Goal: Task Accomplishment & Management: Manage account settings

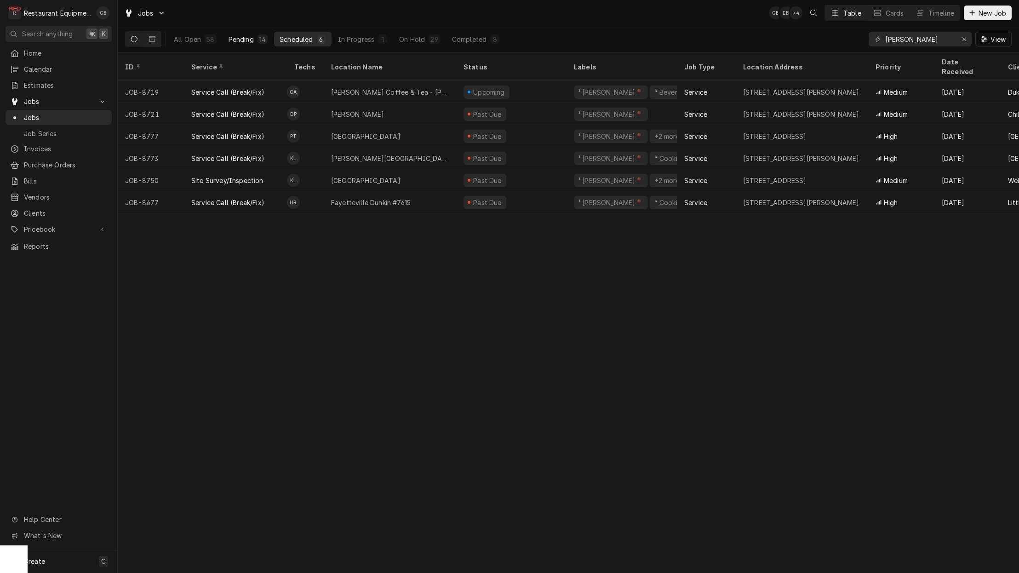
click at [245, 41] on div "Pending" at bounding box center [240, 39] width 25 height 10
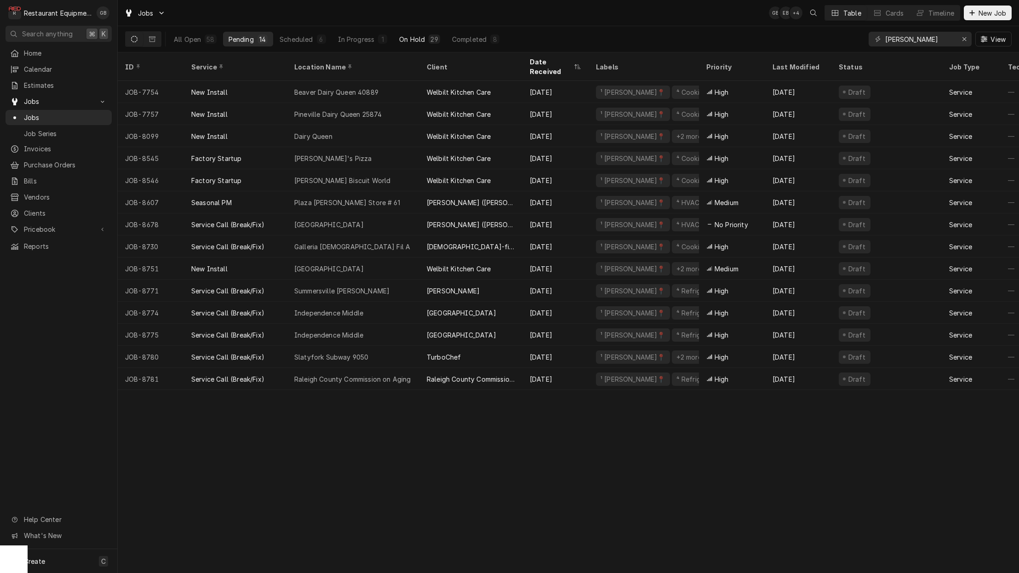
click at [428, 39] on div "29" at bounding box center [433, 38] width 11 height 9
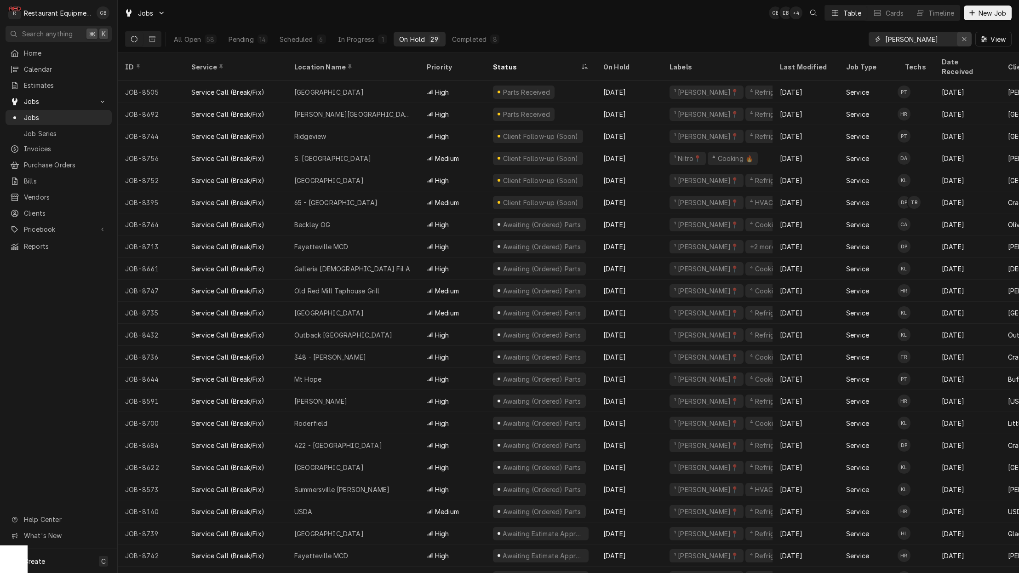
click at [966, 41] on icon "Erase input" at bounding box center [964, 39] width 5 height 6
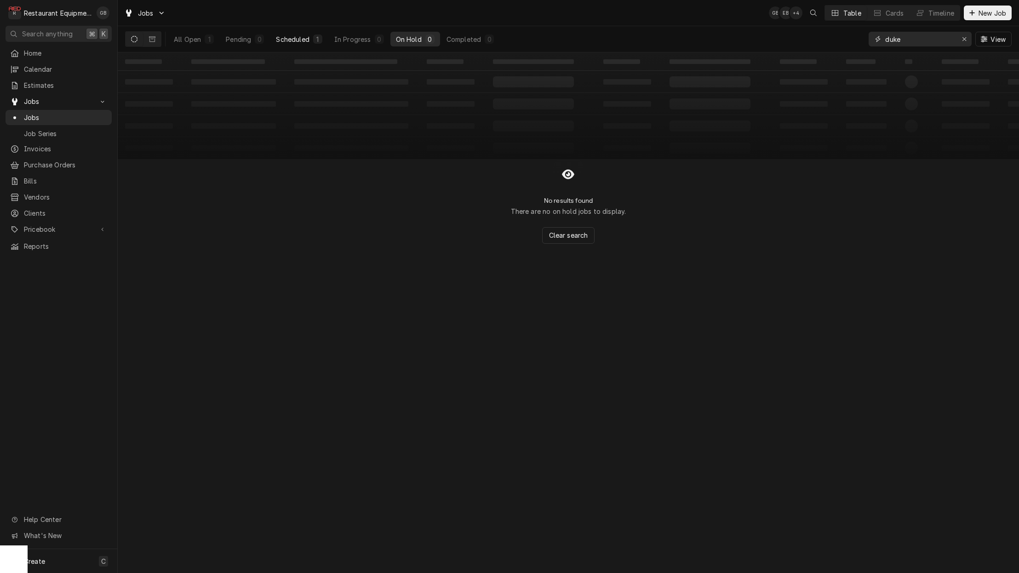
type input "duke"
click at [306, 44] on button "Scheduled 1" at bounding box center [298, 39] width 57 height 15
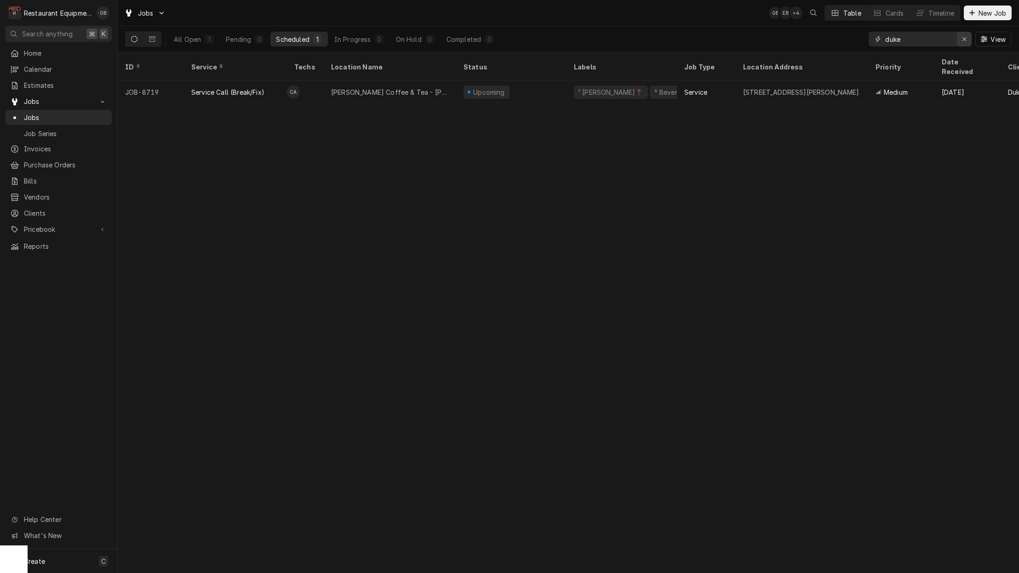
click at [959, 39] on div "Erase input" at bounding box center [963, 38] width 9 height 9
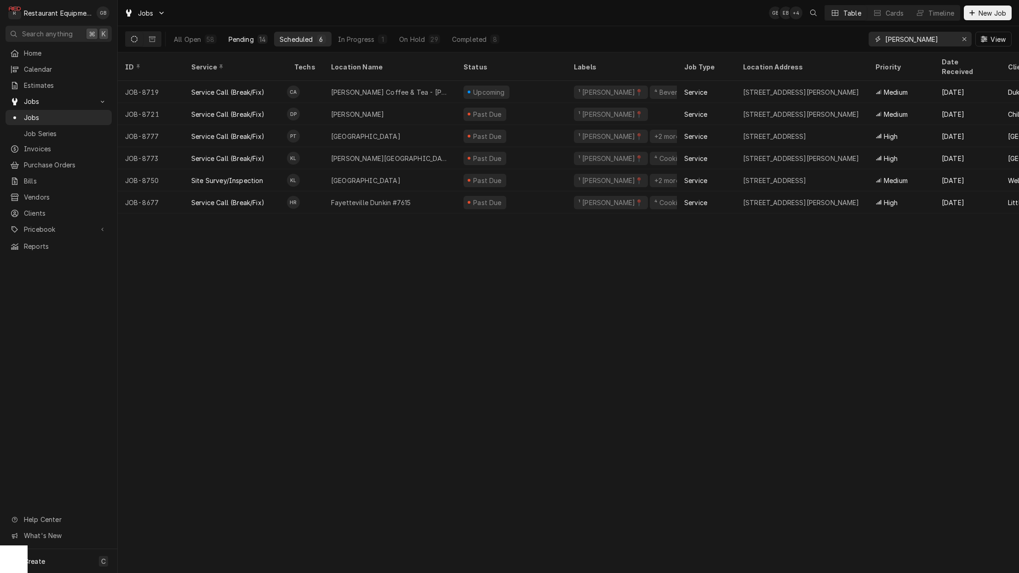
type input "beckley"
click at [237, 41] on div "Pending" at bounding box center [240, 39] width 25 height 10
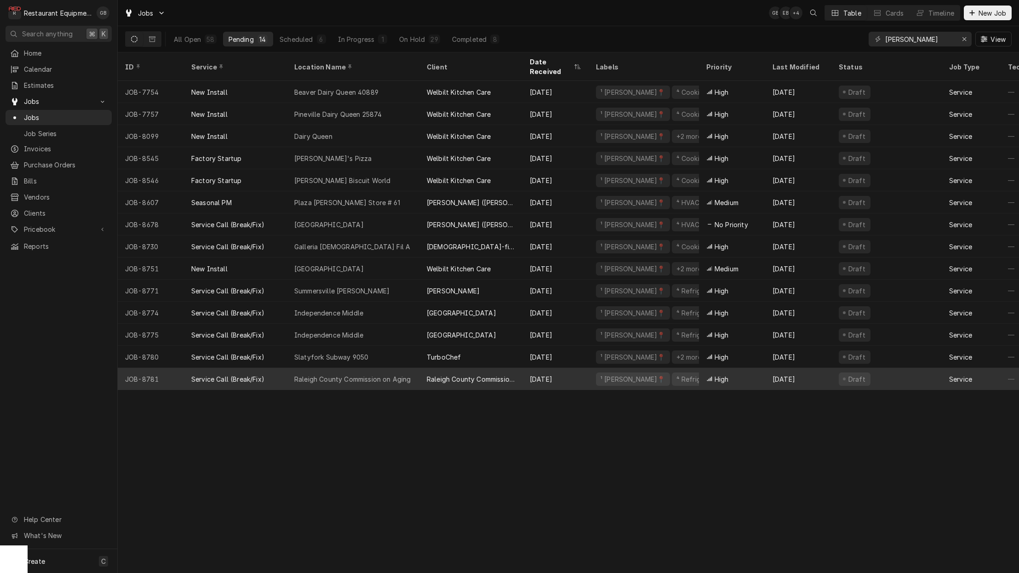
click at [318, 374] on div "Raleigh County Commission on Aging" at bounding box center [353, 379] width 132 height 22
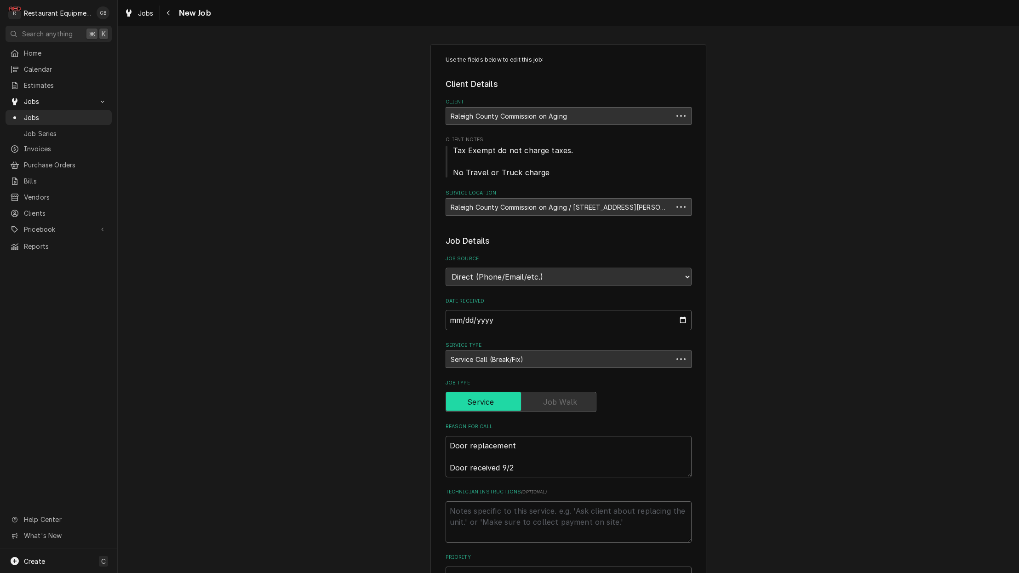
type textarea "x"
click at [171, 13] on div "Navigate back" at bounding box center [168, 12] width 9 height 9
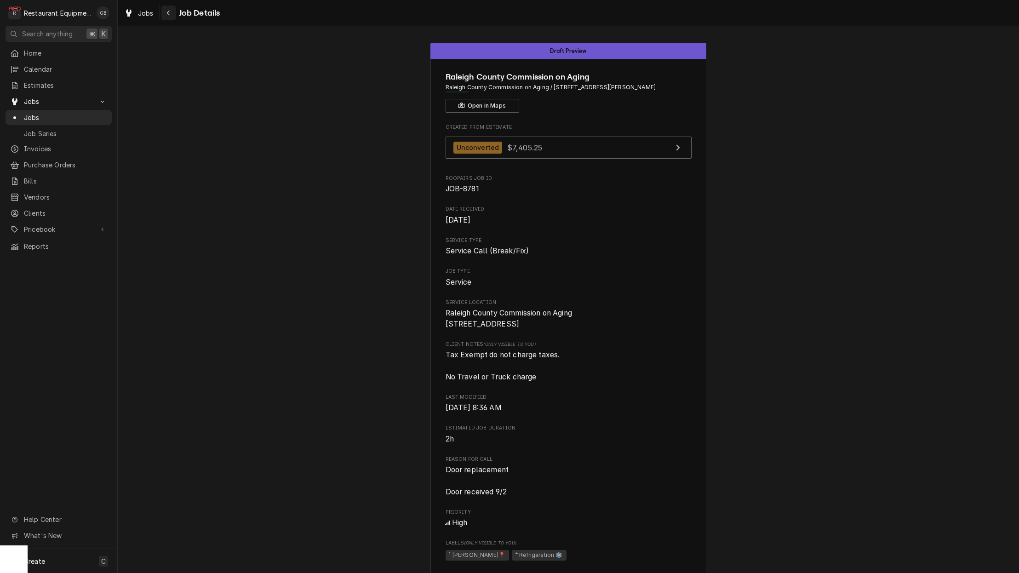
click at [168, 11] on icon "Navigate back" at bounding box center [168, 13] width 4 height 6
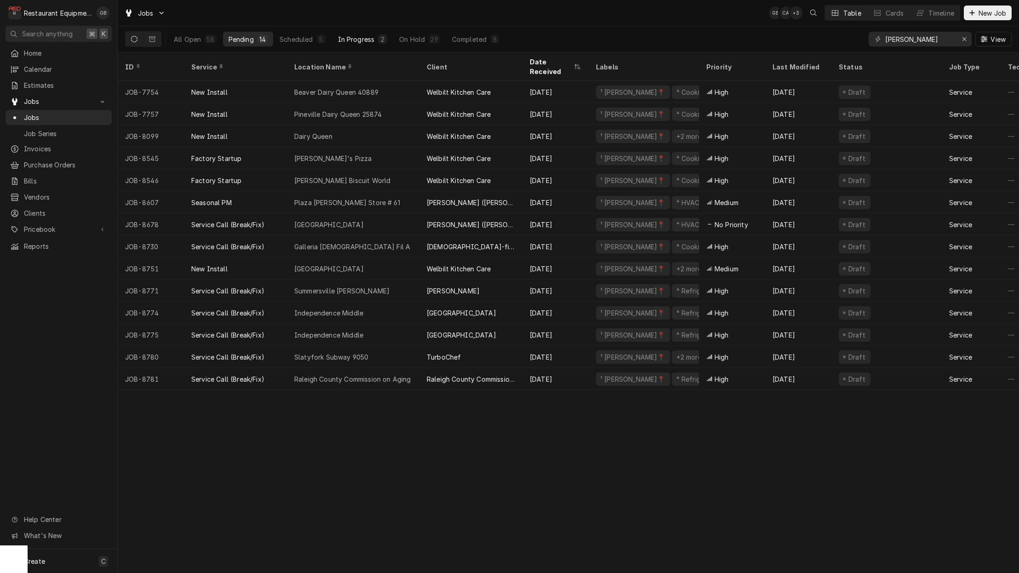
scroll to position [1, 0]
click at [415, 36] on div "On Hold" at bounding box center [412, 39] width 26 height 10
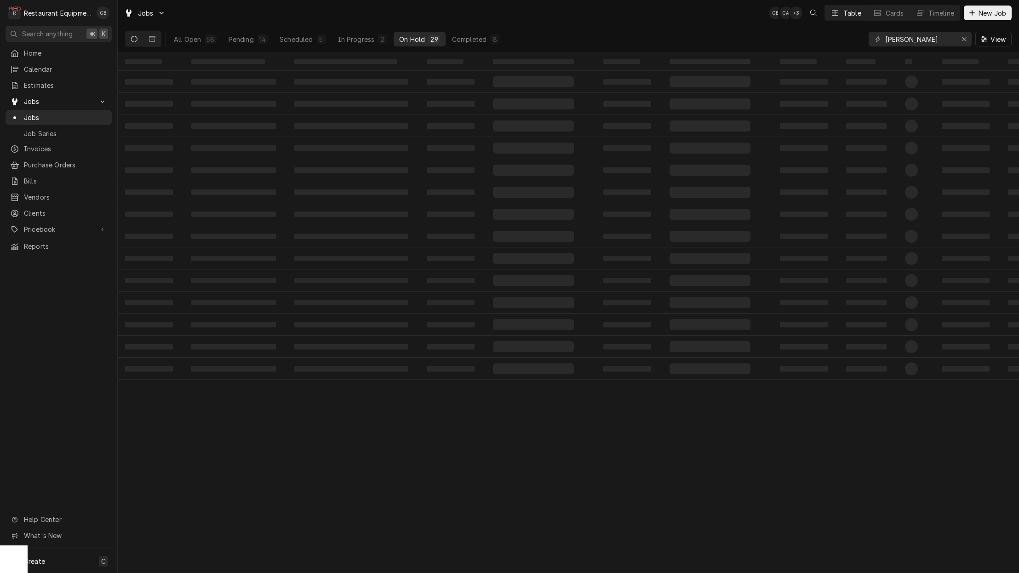
scroll to position [0, 0]
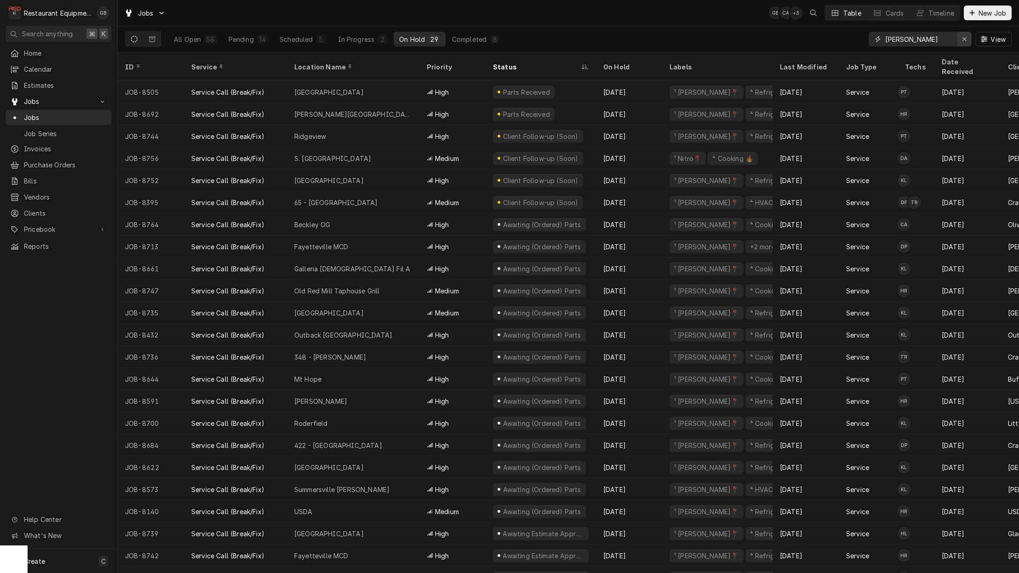
click at [969, 37] on button "Erase input" at bounding box center [964, 39] width 15 height 15
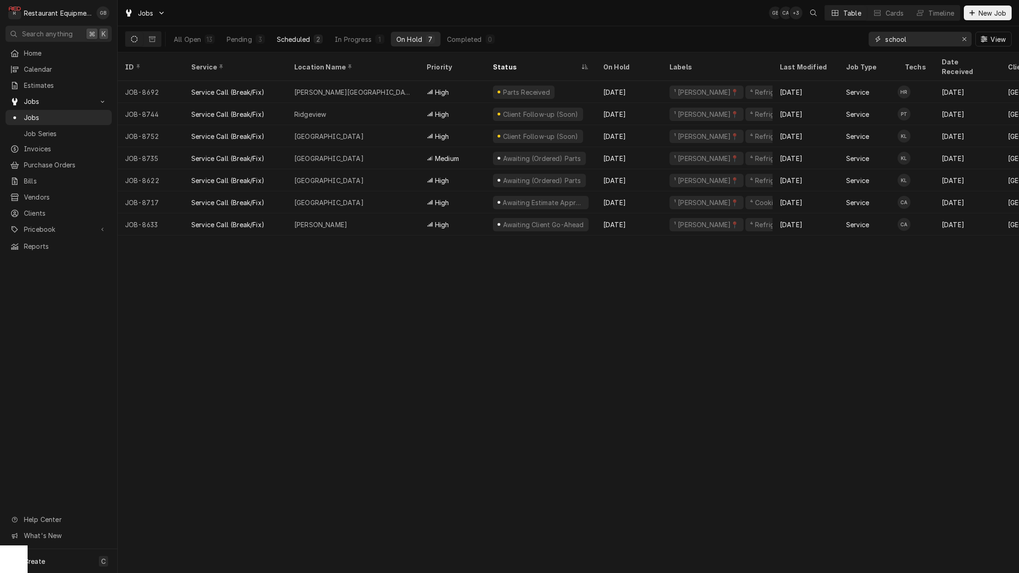
type input "school"
click at [308, 37] on div "Scheduled" at bounding box center [293, 39] width 33 height 10
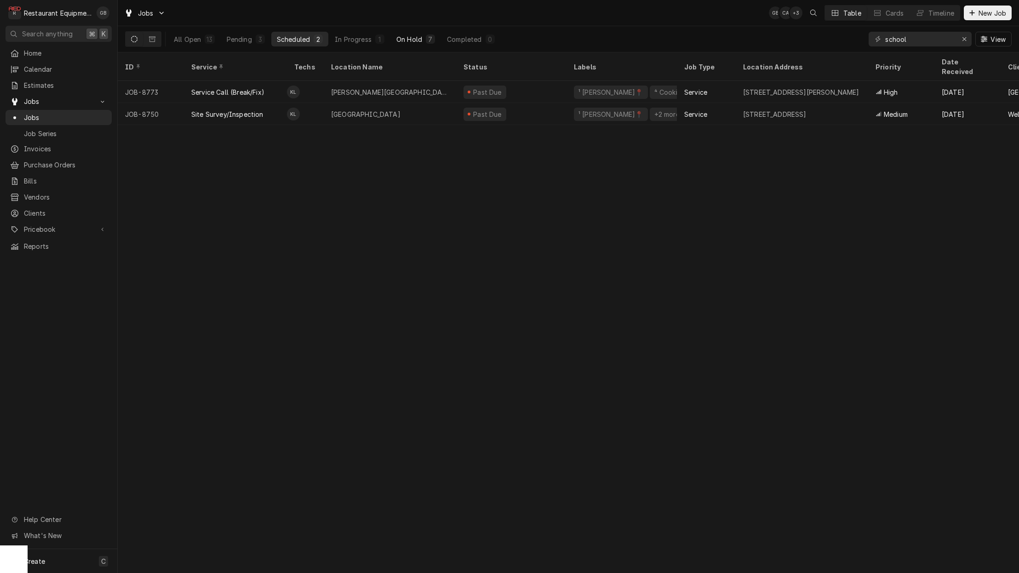
click at [415, 34] on button "On Hold 7" at bounding box center [416, 39] width 50 height 15
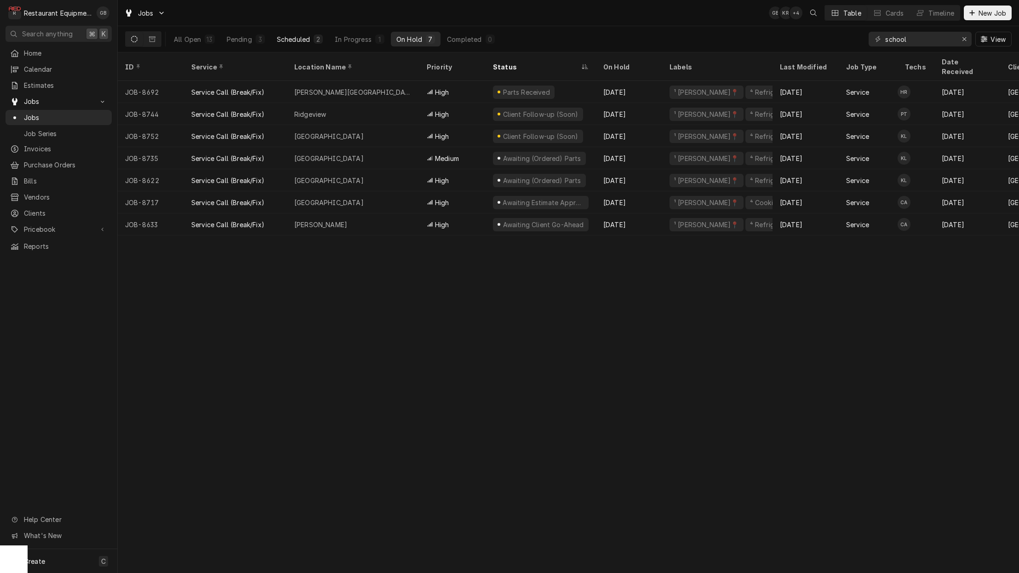
click at [301, 37] on div "Scheduled" at bounding box center [293, 39] width 33 height 10
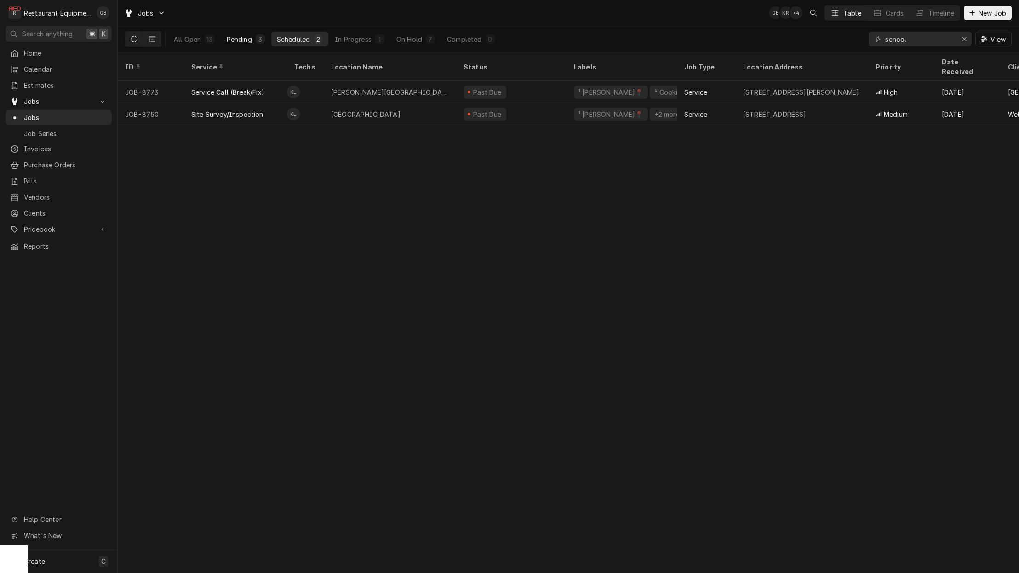
click at [261, 38] on div "3" at bounding box center [260, 39] width 6 height 10
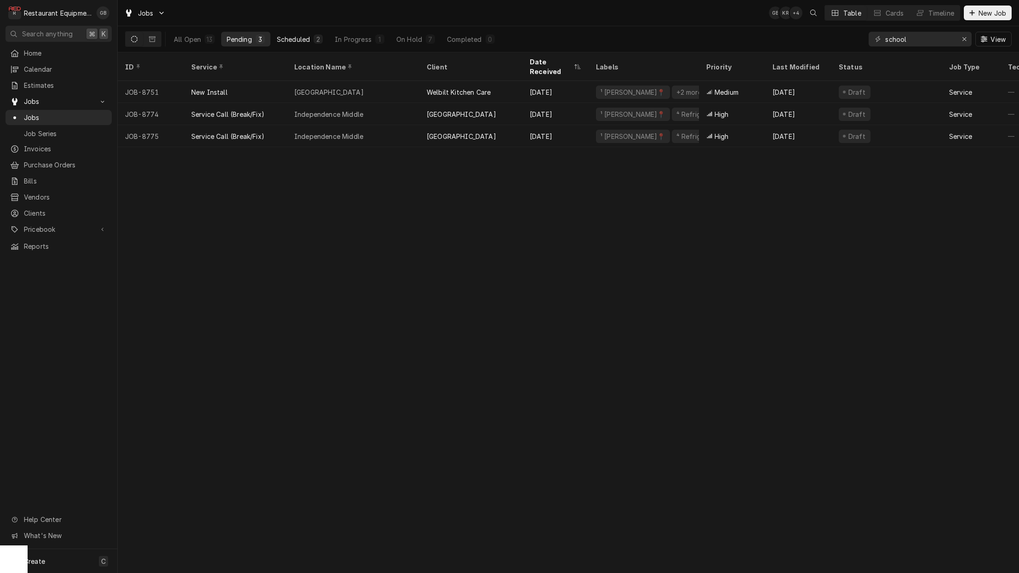
click at [304, 38] on div "Scheduled" at bounding box center [293, 39] width 33 height 10
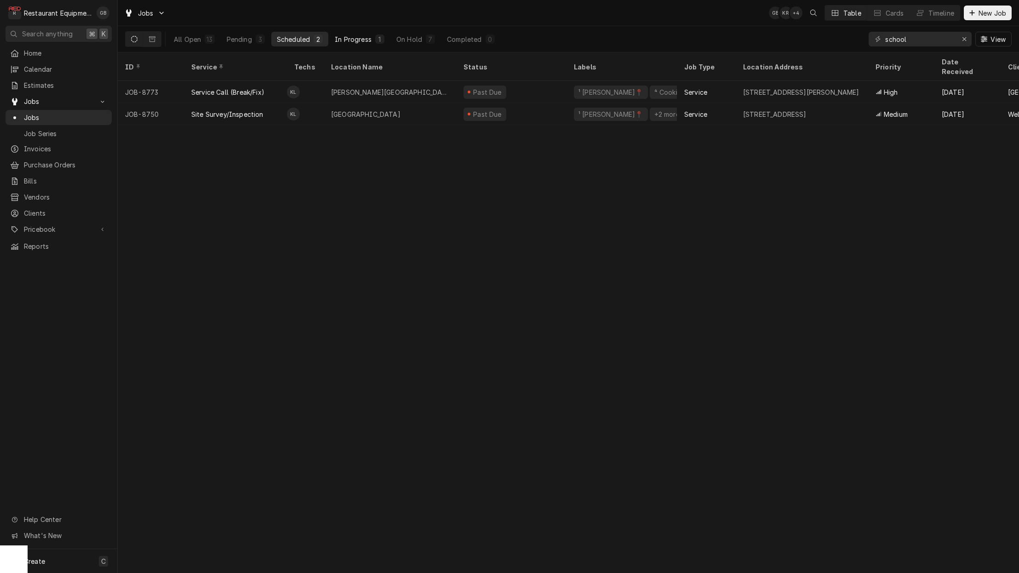
click at [365, 41] on div "In Progress" at bounding box center [353, 39] width 37 height 10
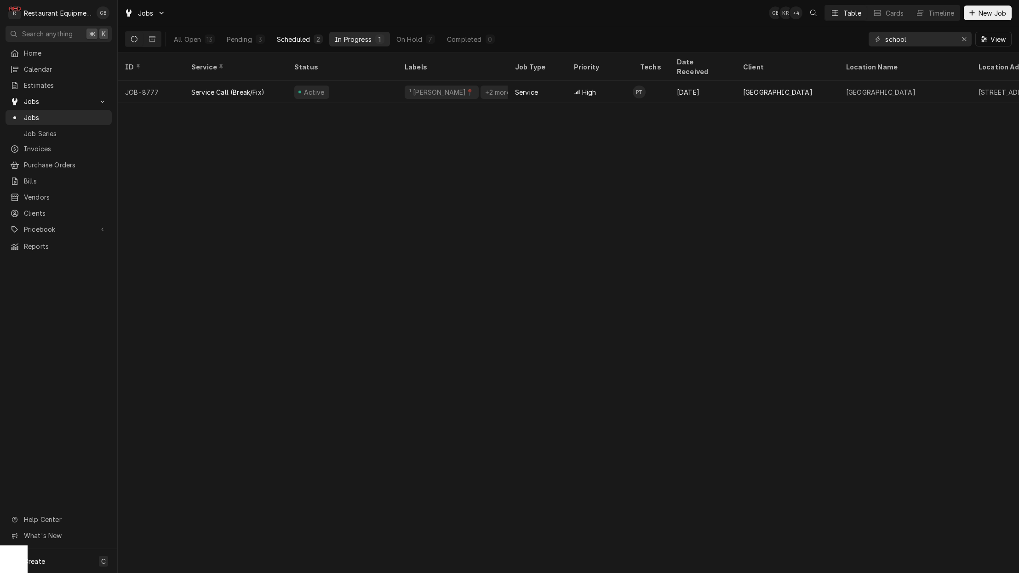
click at [320, 40] on div "2" at bounding box center [318, 39] width 6 height 10
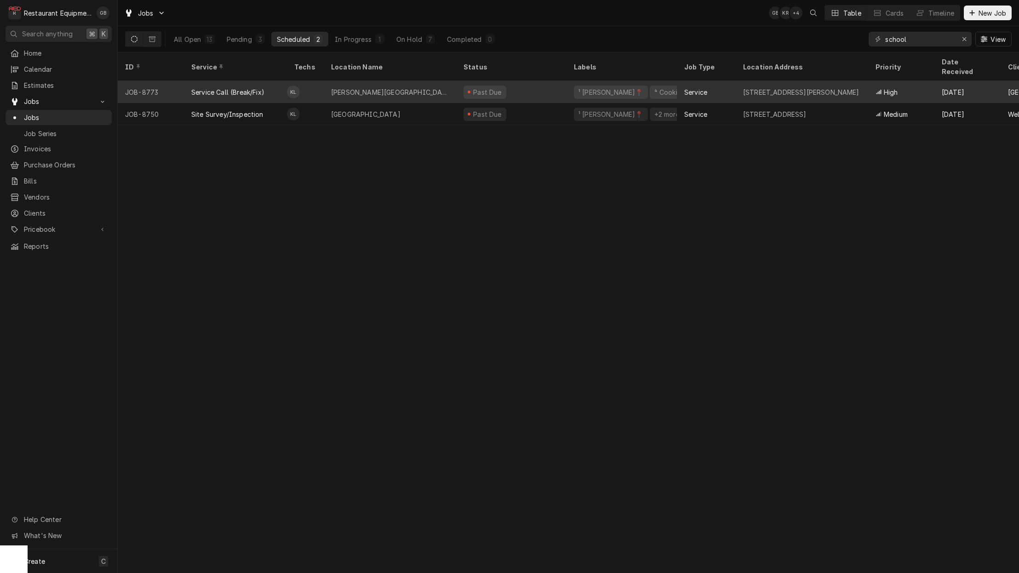
click at [337, 87] on div "Stratton Elementary" at bounding box center [390, 92] width 118 height 10
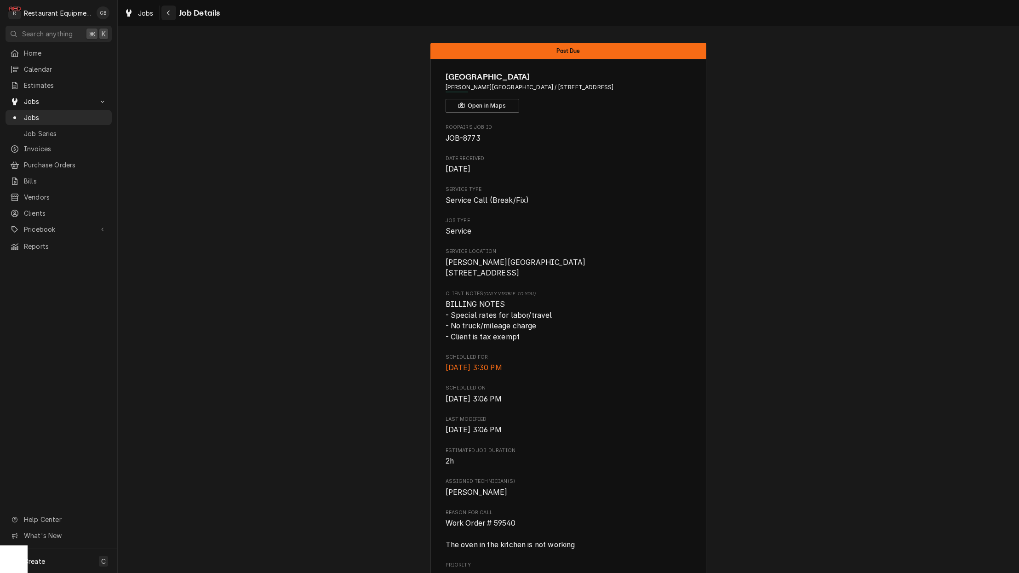
click at [169, 16] on div "Navigate back" at bounding box center [168, 12] width 9 height 9
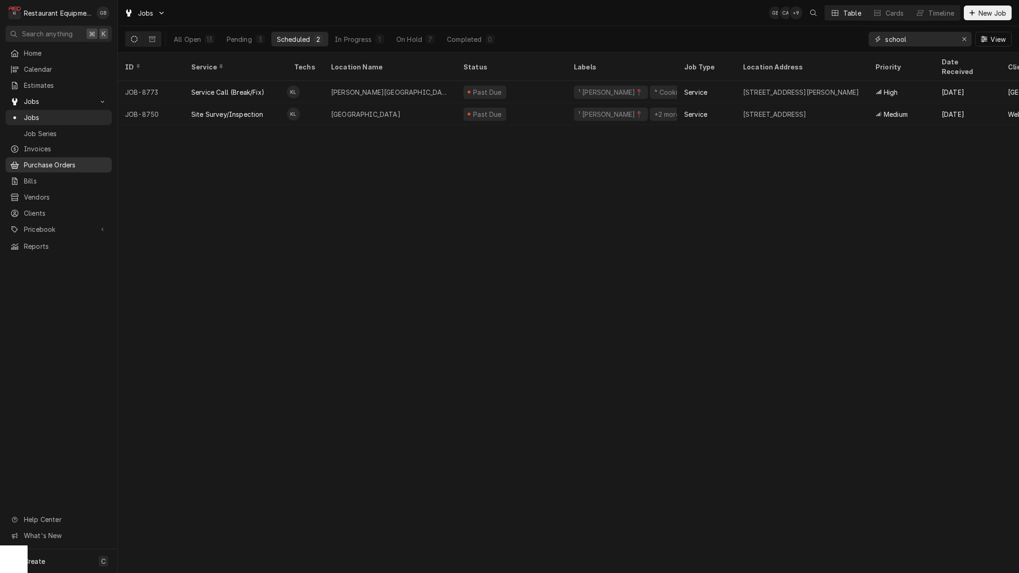
click at [963, 38] on icon "Erase input" at bounding box center [964, 39] width 4 height 4
click at [954, 38] on input "Dynamic Content Wrapper" at bounding box center [919, 39] width 69 height 15
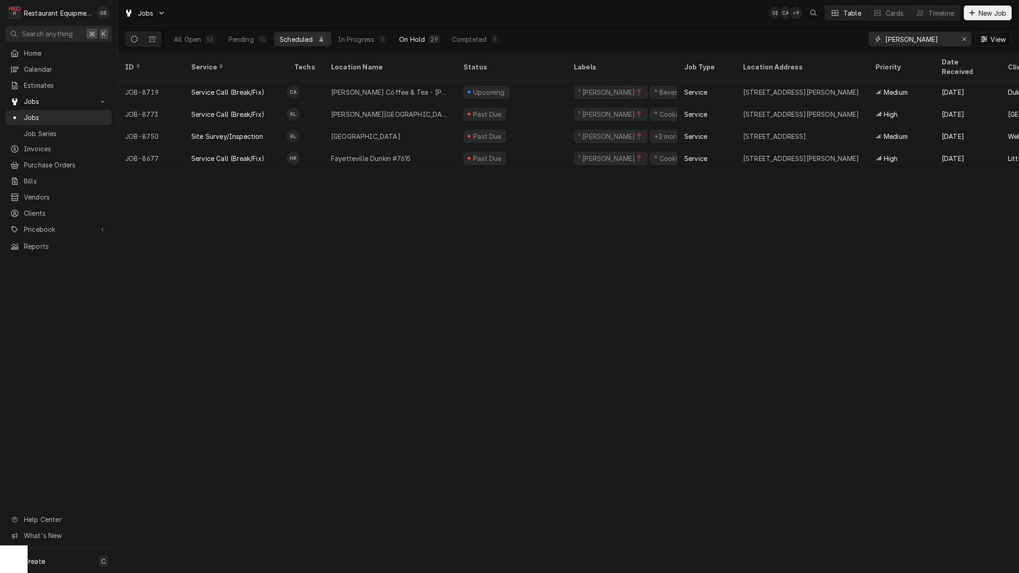
type input "beckley"
click at [416, 36] on div "On Hold" at bounding box center [412, 39] width 26 height 10
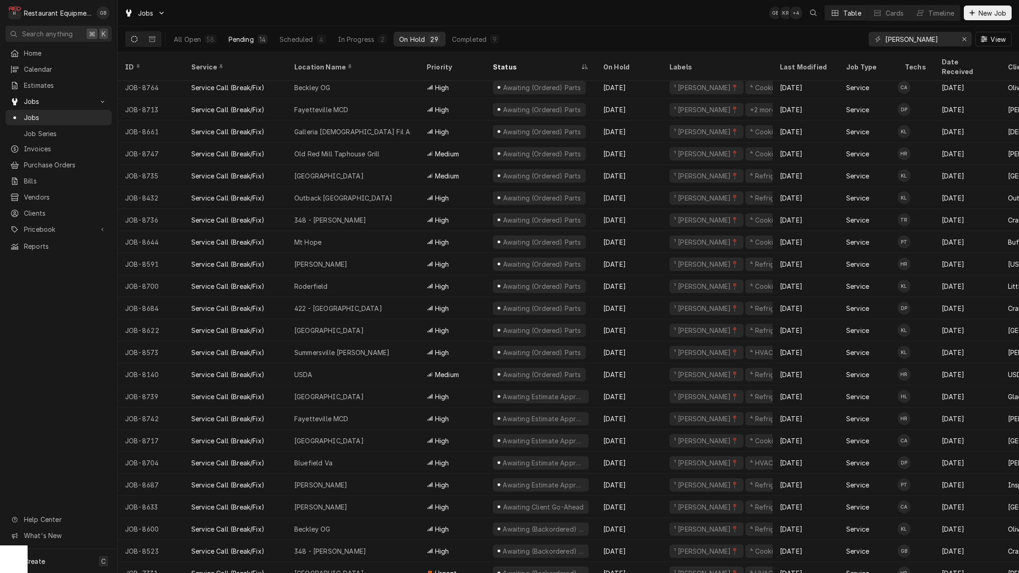
click at [254, 40] on button "Pending 14" at bounding box center [248, 39] width 50 height 15
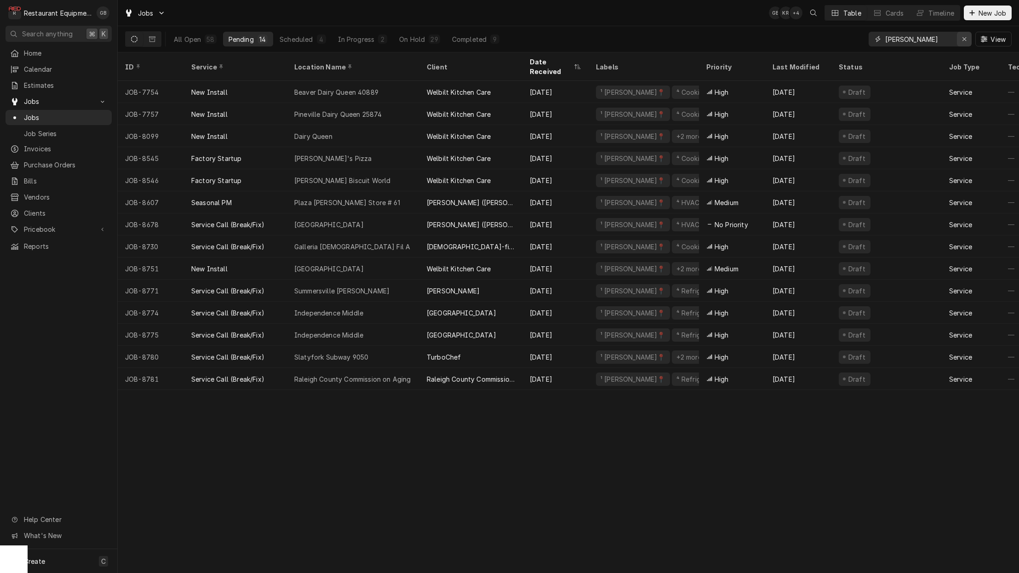
click at [959, 40] on div "Erase input" at bounding box center [963, 38] width 9 height 9
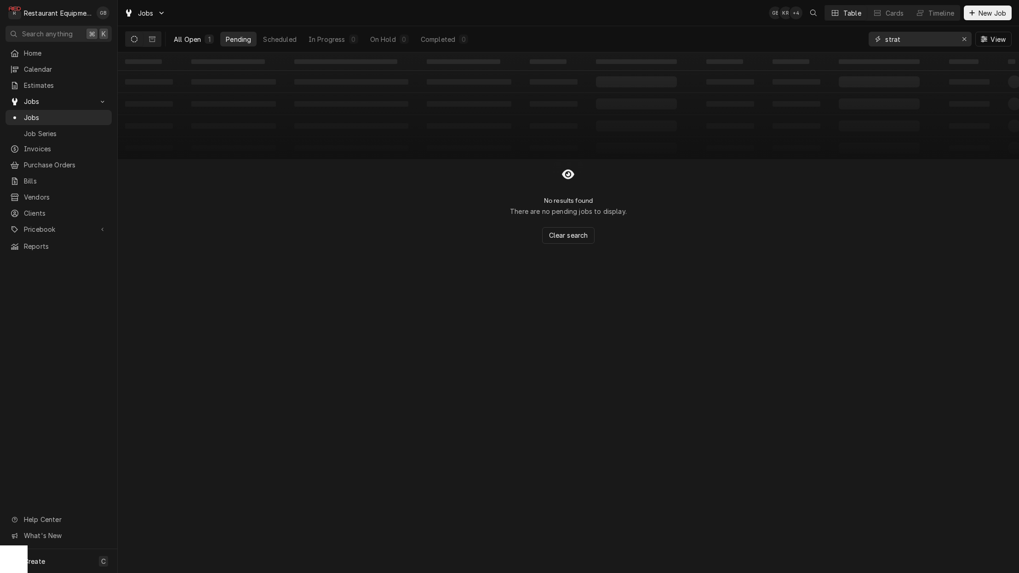
type input "strat"
click at [195, 40] on div "All Open" at bounding box center [187, 39] width 27 height 10
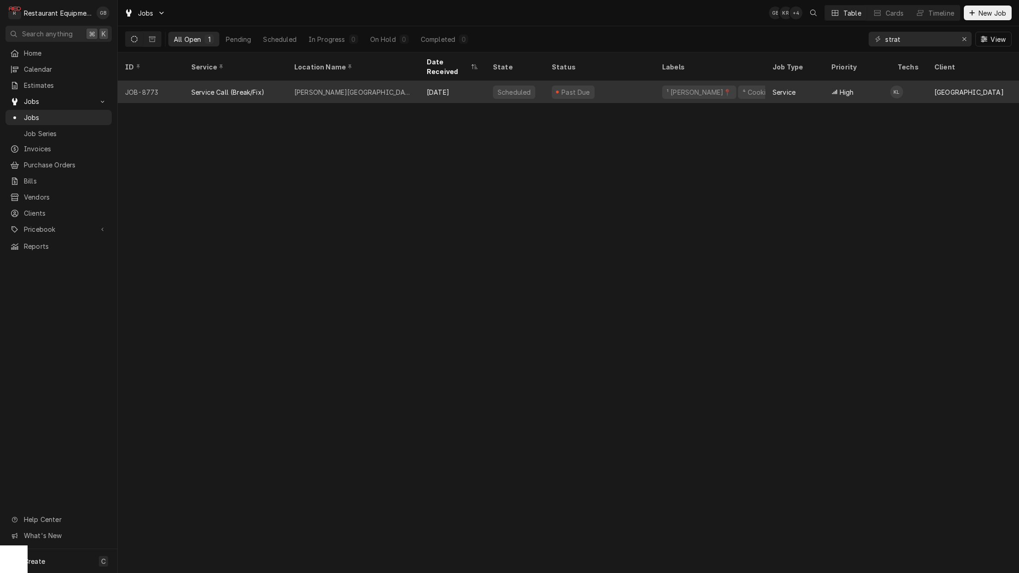
click at [285, 82] on div "Service Call (Break/Fix)" at bounding box center [235, 92] width 103 height 22
click at [446, 82] on div "[DATE]" at bounding box center [452, 92] width 66 height 22
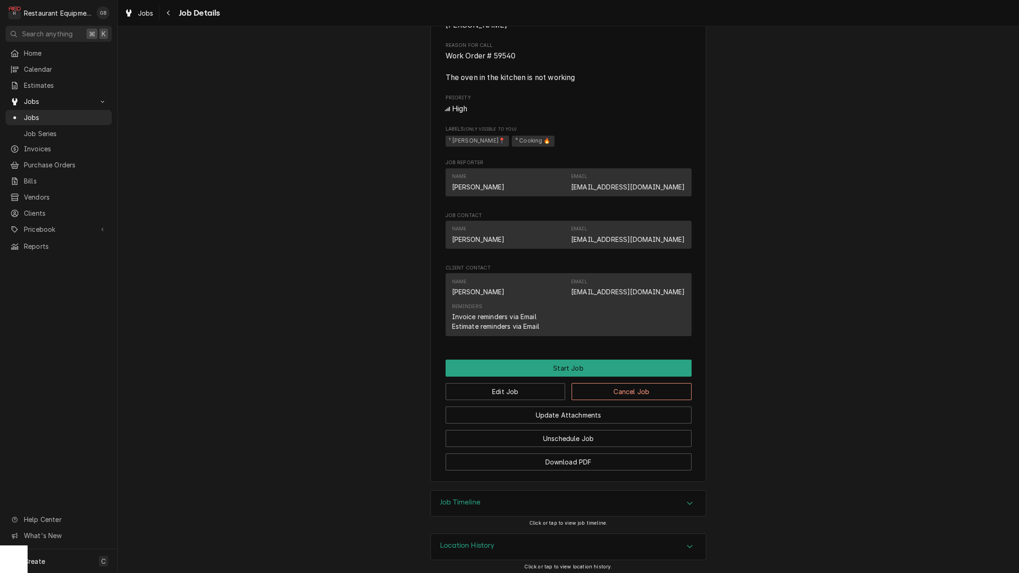
scroll to position [467, 0]
click at [535, 395] on button "Edit Job" at bounding box center [505, 391] width 120 height 17
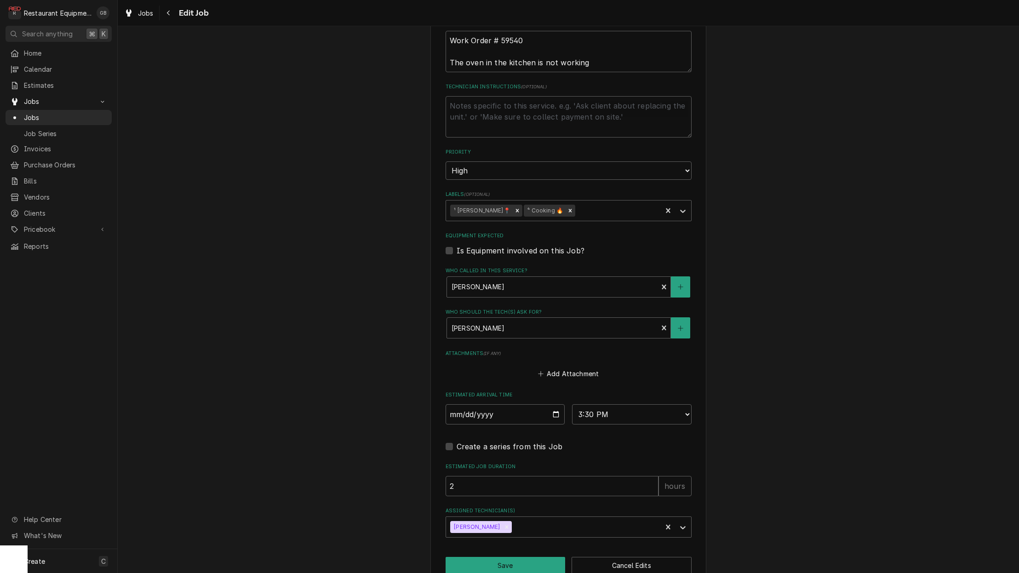
scroll to position [473, 0]
click at [503, 524] on icon "Remove Kaleb Lewis" at bounding box center [506, 527] width 6 height 6
click at [625, 519] on div "Assigned Technician(s)" at bounding box center [559, 527] width 219 height 17
click at [503, 565] on div "[PERSON_NAME]" at bounding box center [568, 572] width 245 height 14
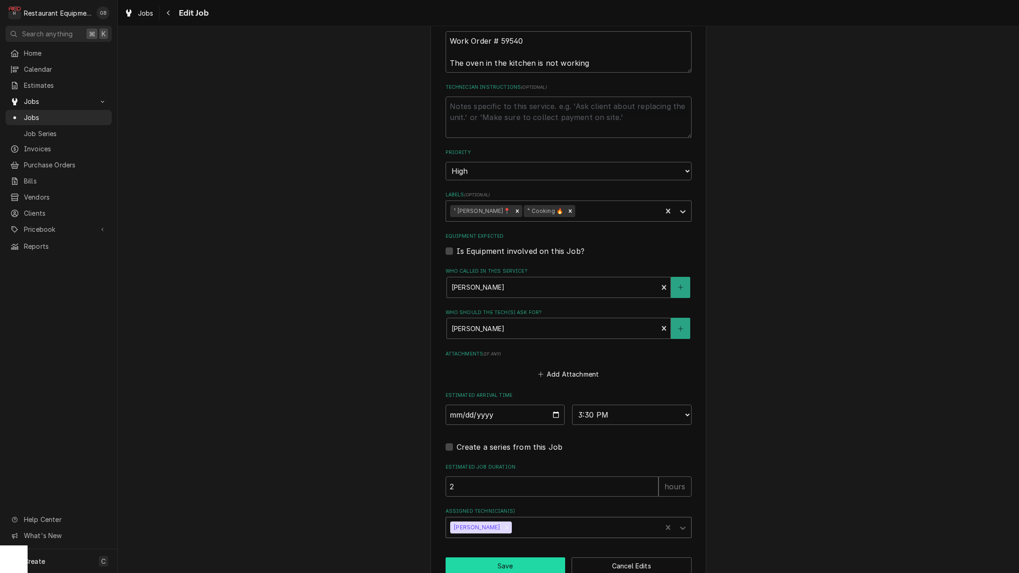
click at [513, 557] on button "Save" at bounding box center [505, 565] width 120 height 17
type textarea "x"
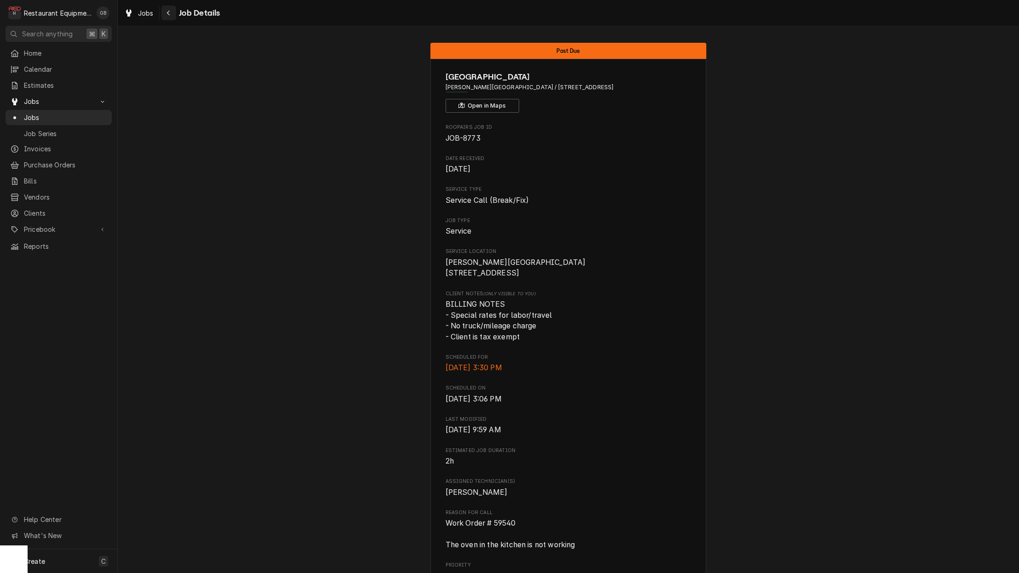
click at [165, 17] on div "Navigate back" at bounding box center [168, 12] width 9 height 9
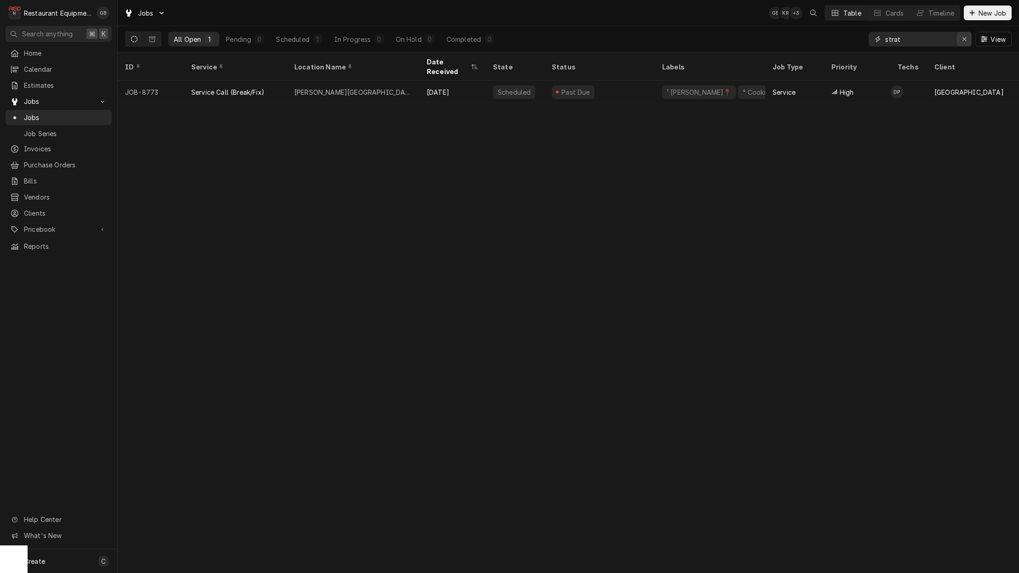
click at [968, 40] on div "Erase input" at bounding box center [963, 38] width 9 height 9
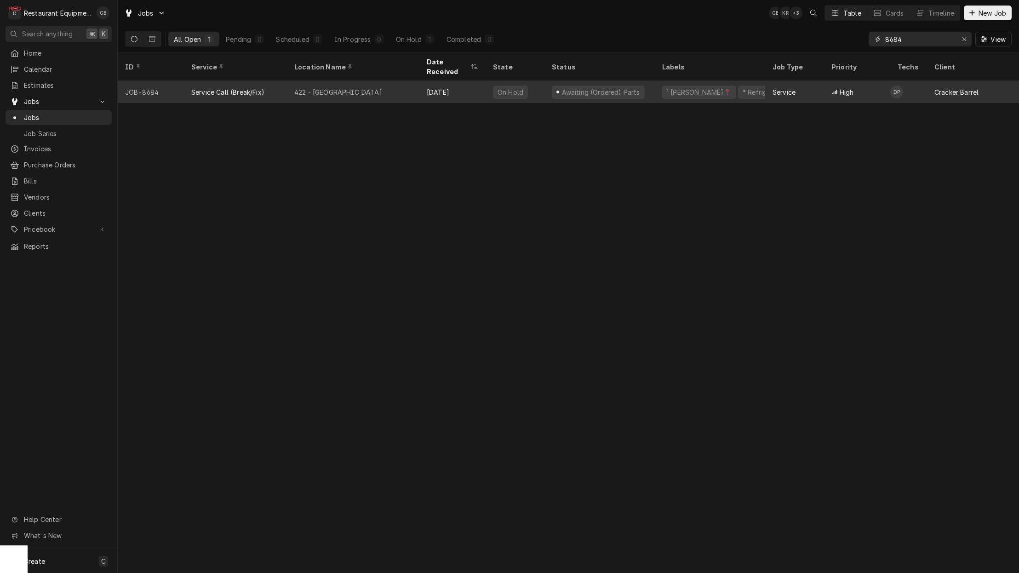
type input "8684"
click at [423, 84] on div "[DATE]" at bounding box center [452, 92] width 66 height 22
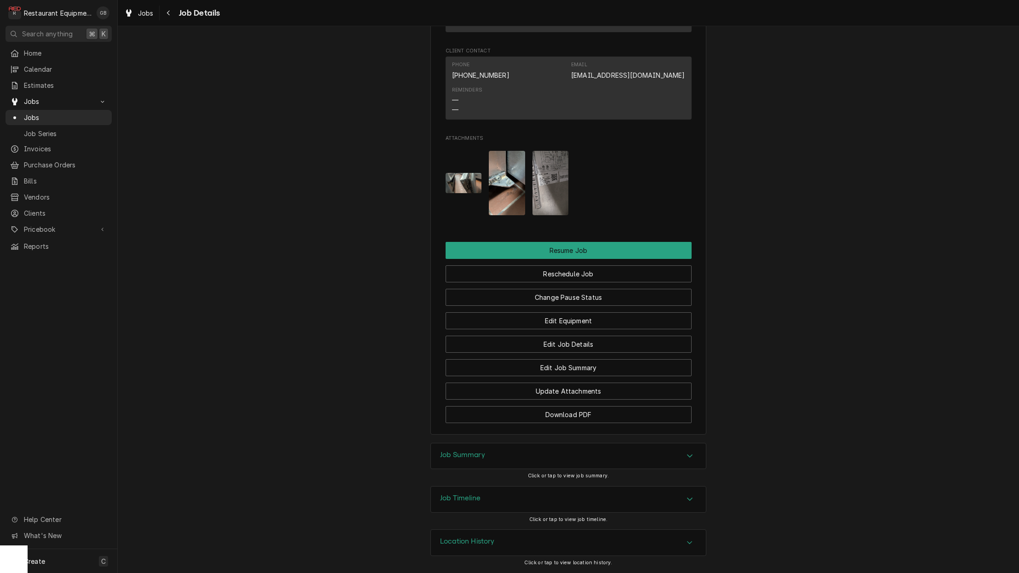
click at [552, 174] on img "Attachments" at bounding box center [550, 183] width 36 height 64
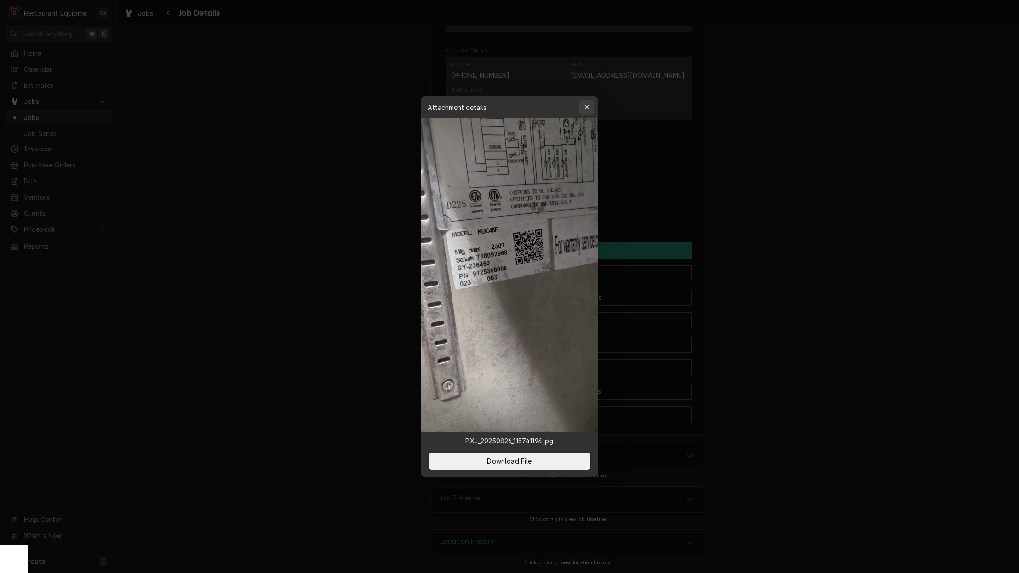
click at [588, 107] on icon "button" at bounding box center [586, 107] width 5 height 6
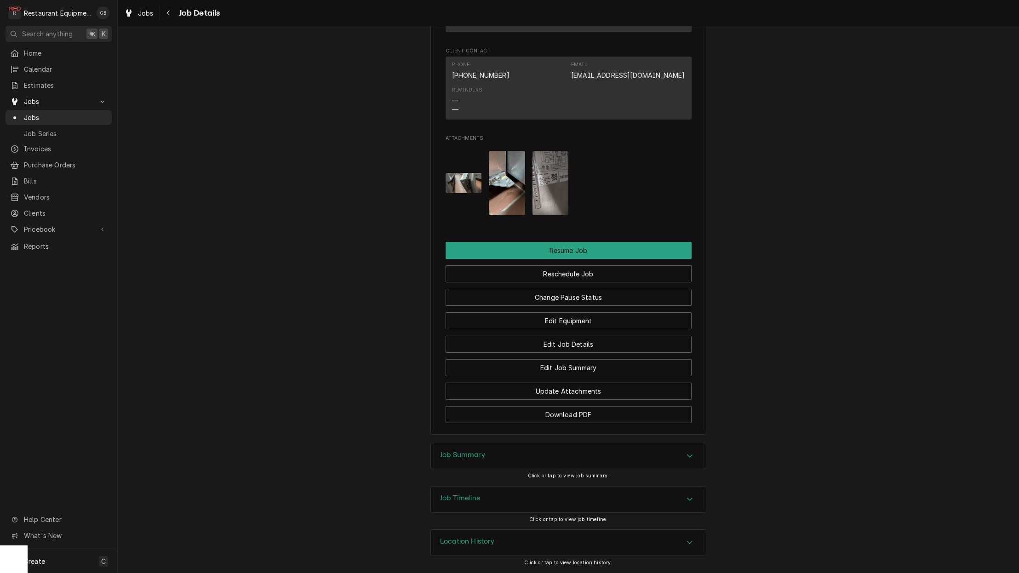
click at [500, 178] on img "Attachments" at bounding box center [507, 183] width 36 height 64
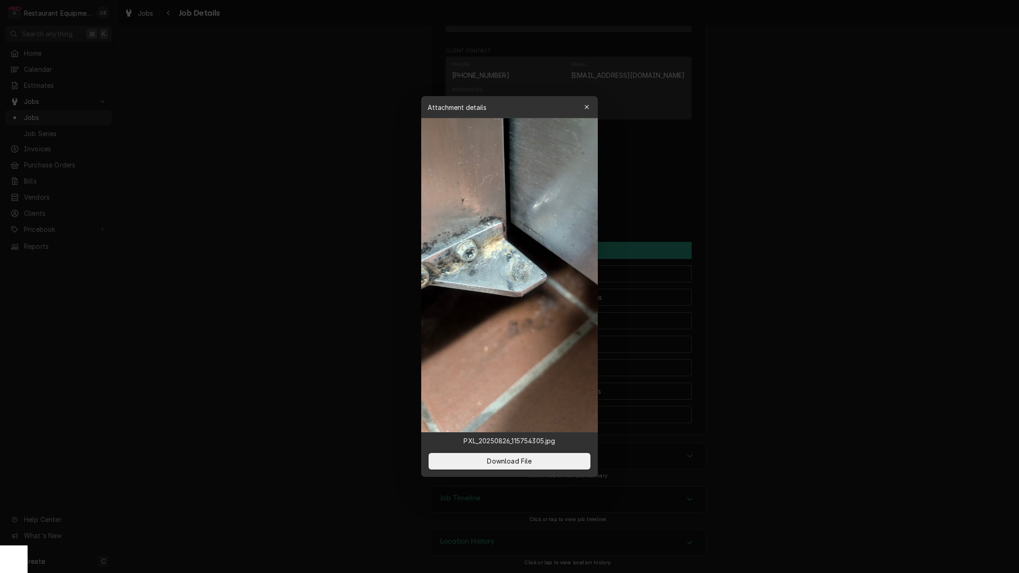
click at [583, 105] on div "button" at bounding box center [586, 107] width 9 height 9
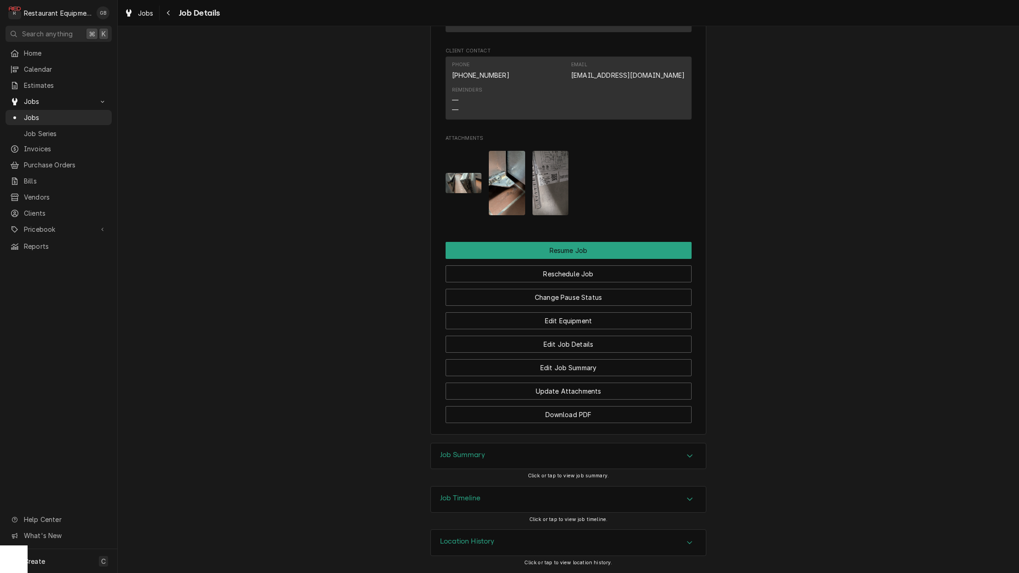
click at [470, 183] on img "Attachments" at bounding box center [463, 183] width 36 height 20
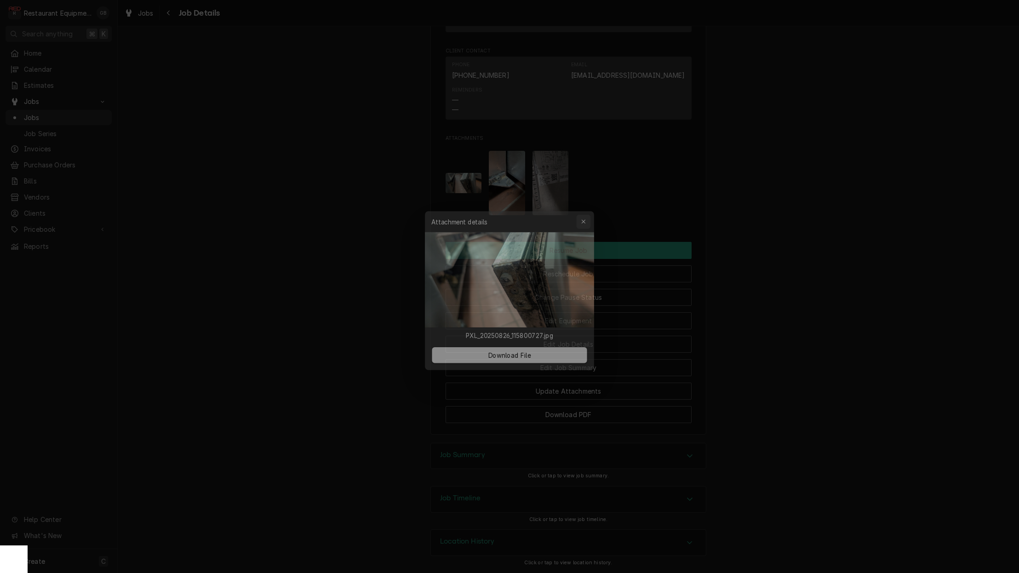
click at [586, 216] on icon "button" at bounding box center [586, 214] width 5 height 6
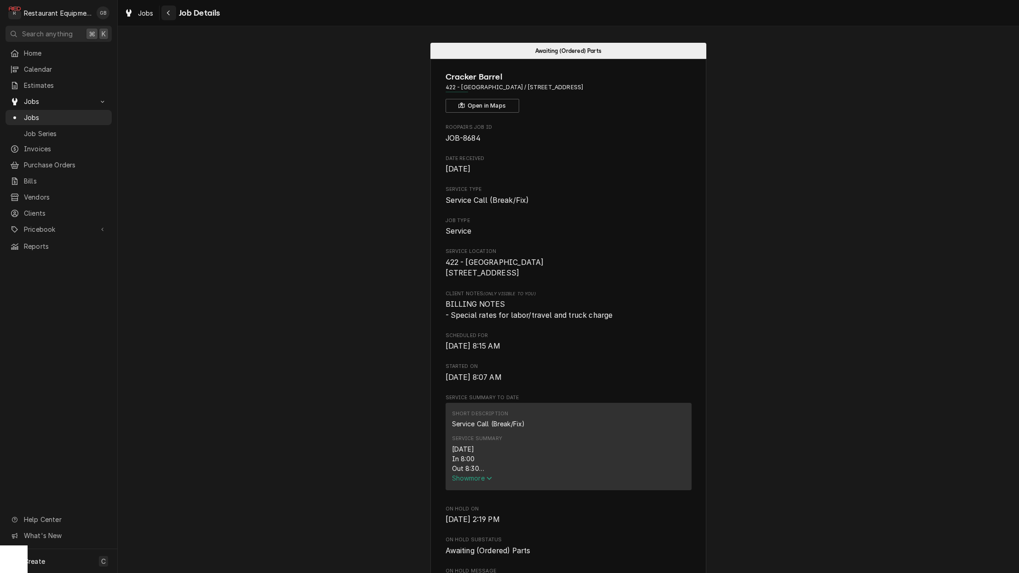
click at [170, 16] on div "Navigate back" at bounding box center [168, 12] width 9 height 9
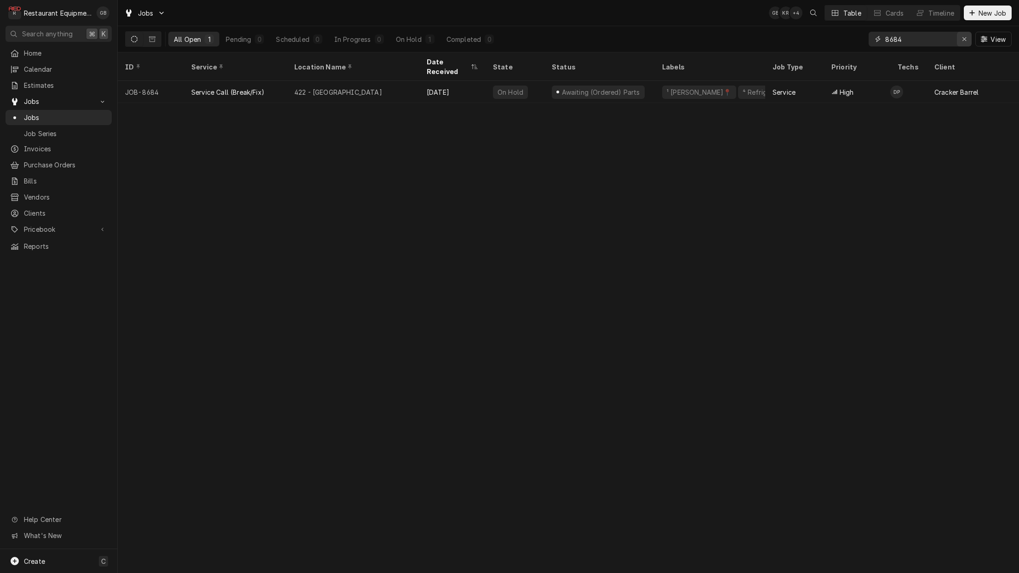
click at [963, 41] on icon "Erase input" at bounding box center [964, 39] width 5 height 6
type input "8140"
drag, startPoint x: 967, startPoint y: 40, endPoint x: 959, endPoint y: 40, distance: 7.4
click at [963, 40] on div "Erase input" at bounding box center [963, 38] width 9 height 9
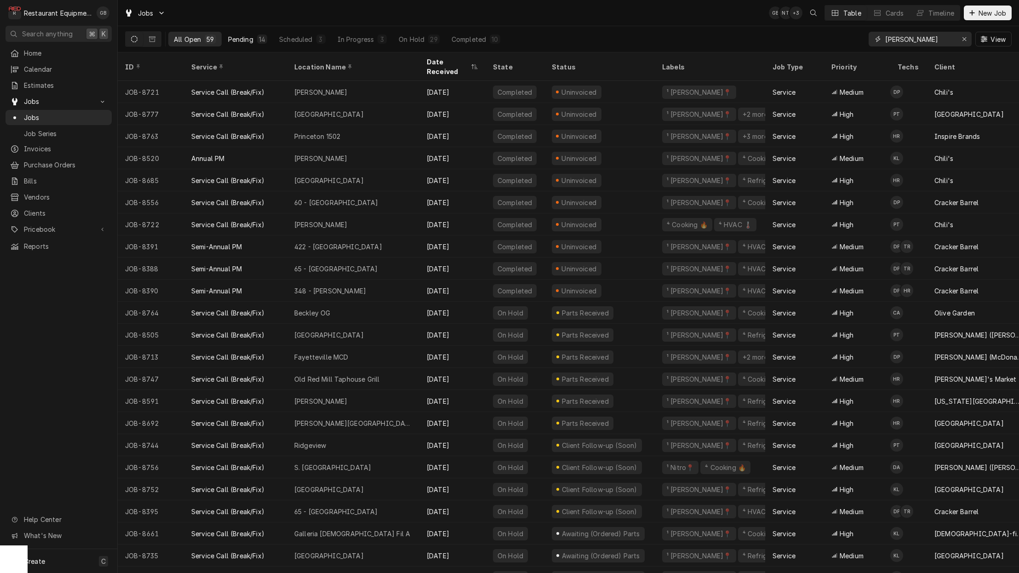
type input "[PERSON_NAME]"
click at [413, 38] on div "On Hold" at bounding box center [412, 39] width 26 height 10
